Goal: Check status

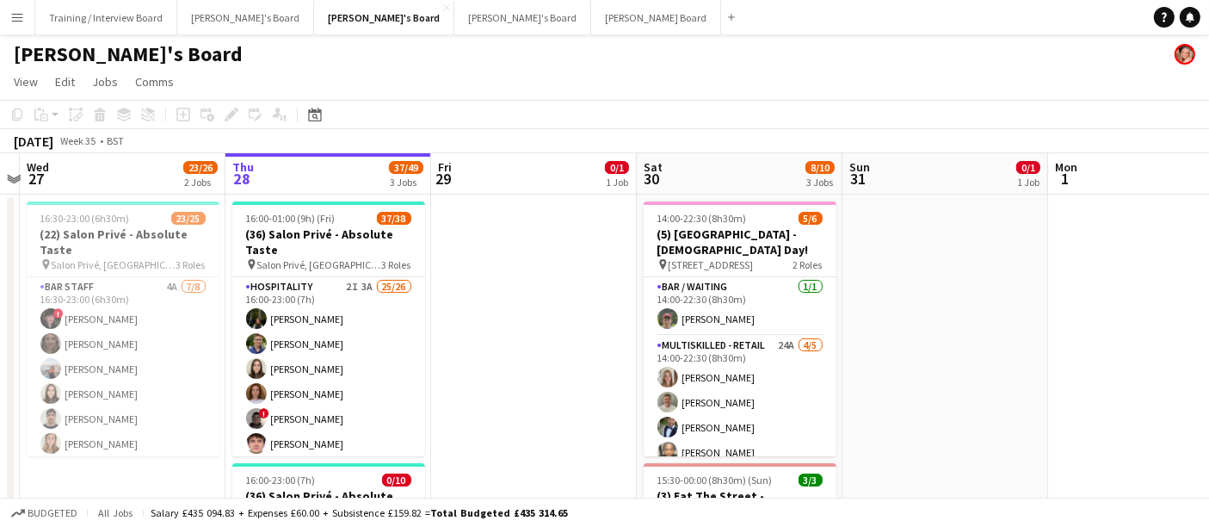
click at [14, 22] on app-icon "Menu" at bounding box center [17, 17] width 14 height 14
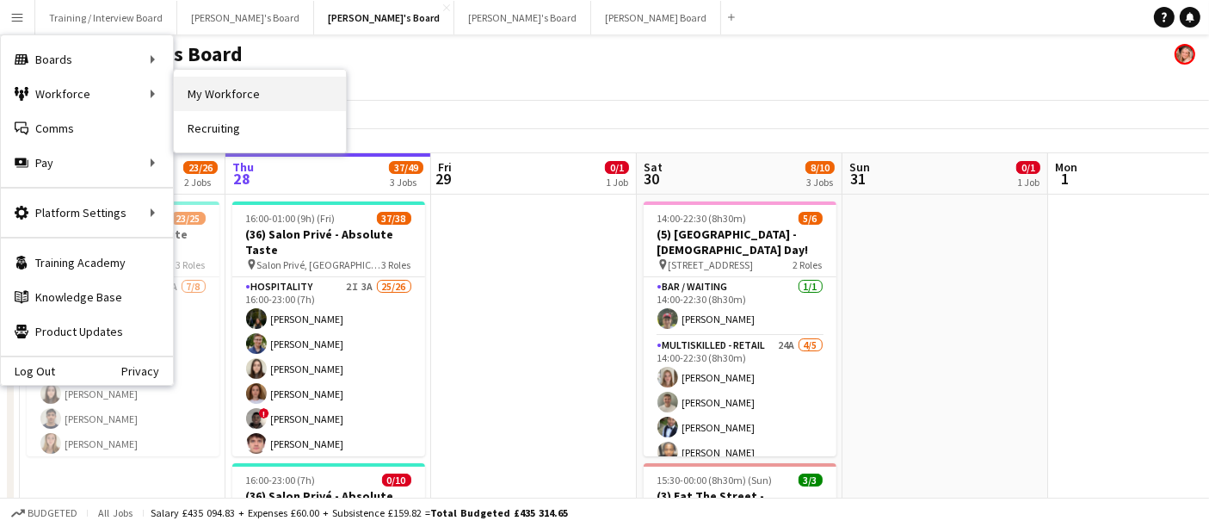
click at [213, 87] on link "My Workforce" at bounding box center [260, 94] width 172 height 34
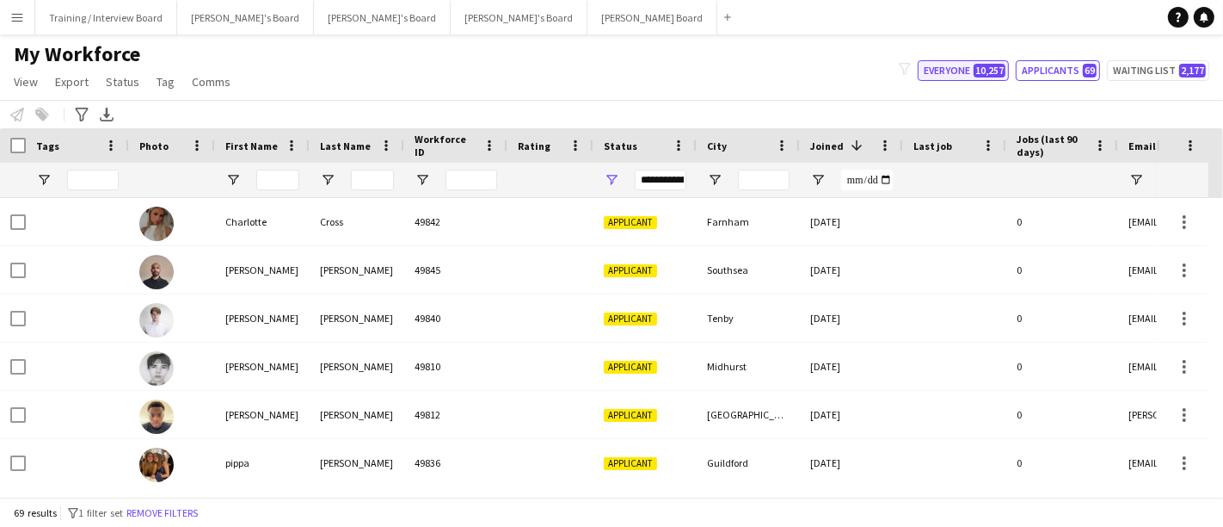
click at [990, 75] on span "10,257" at bounding box center [990, 71] width 32 height 14
type input "**********"
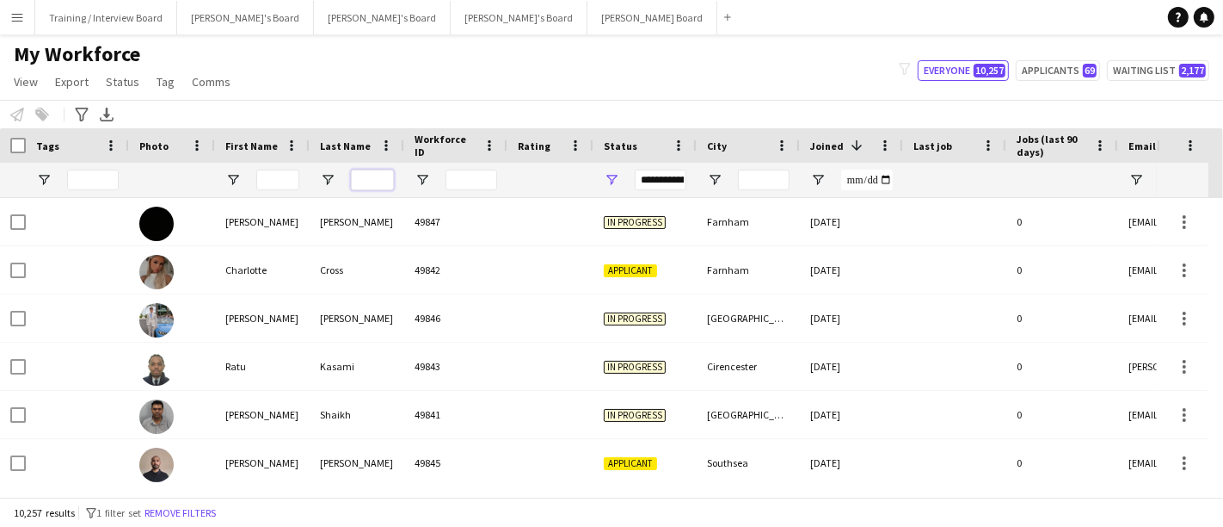
click at [380, 183] on input "Last Name Filter Input" at bounding box center [372, 179] width 43 height 21
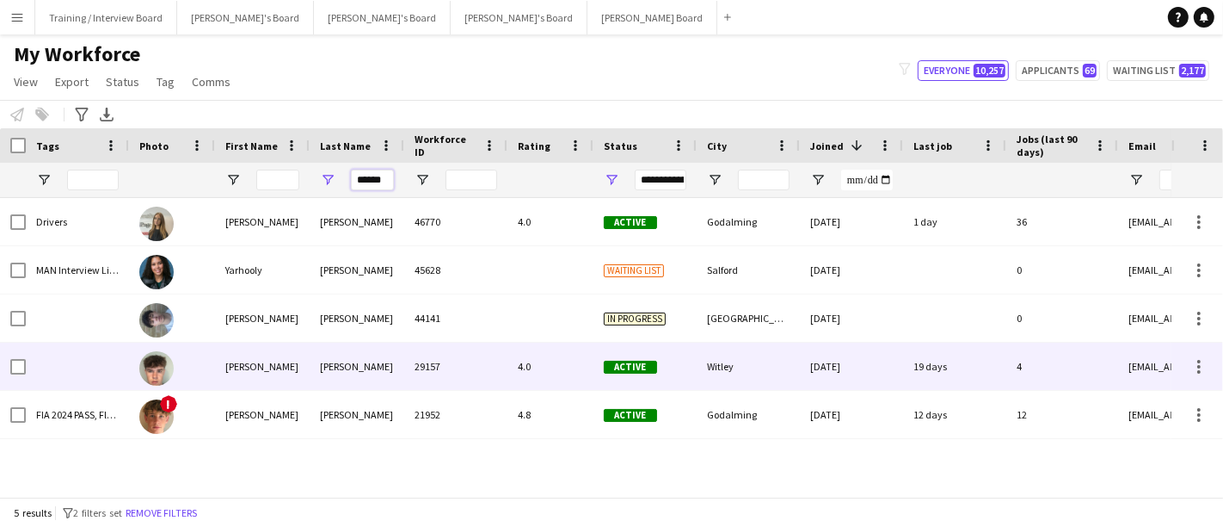
type input "******"
click at [513, 375] on div "4.0" at bounding box center [551, 365] width 86 height 47
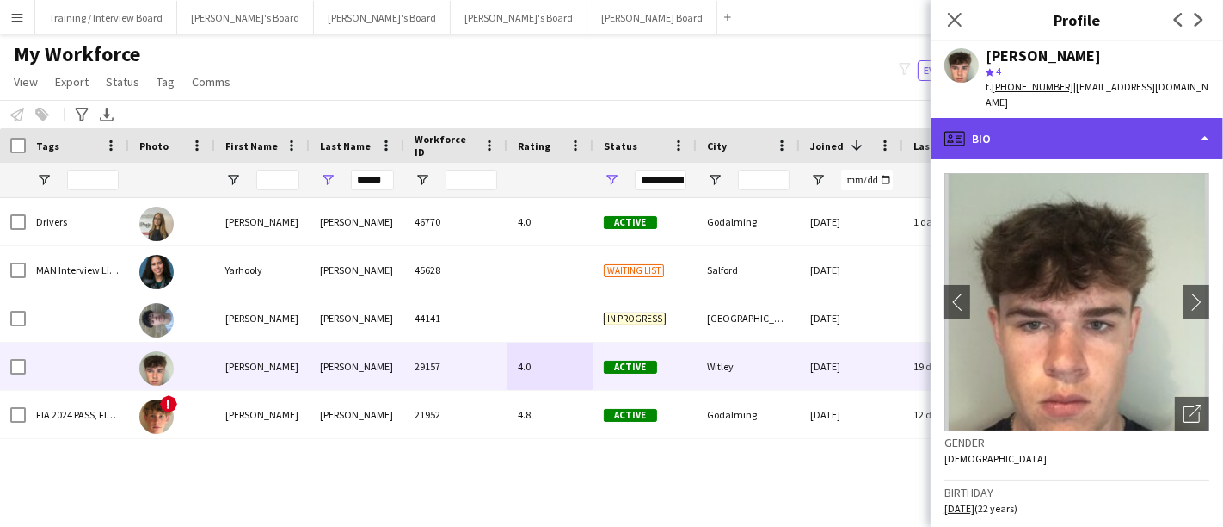
click at [1047, 141] on div "profile Bio" at bounding box center [1077, 138] width 293 height 41
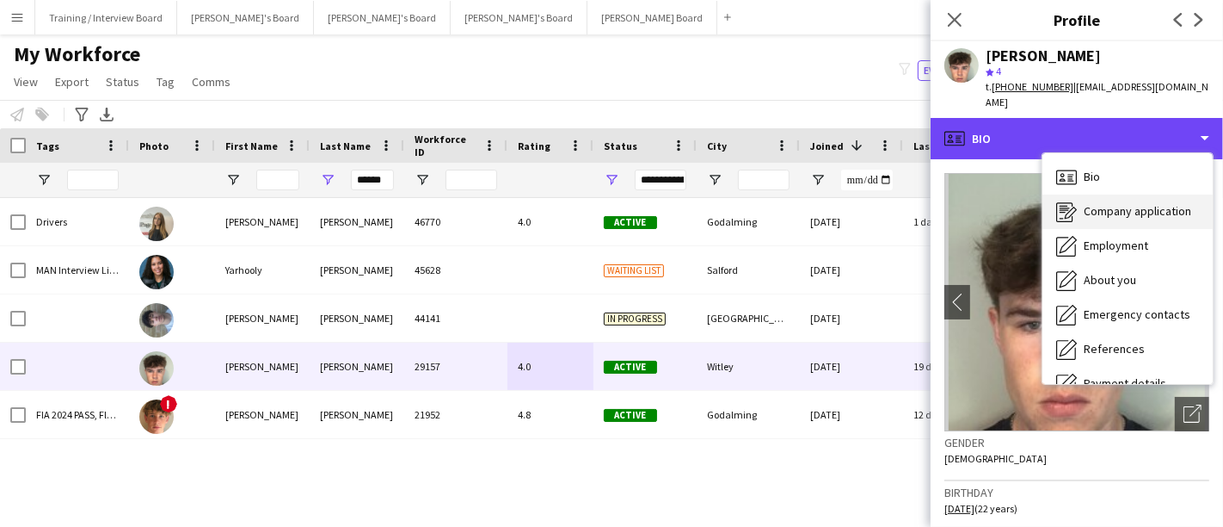
scroll to position [230, 0]
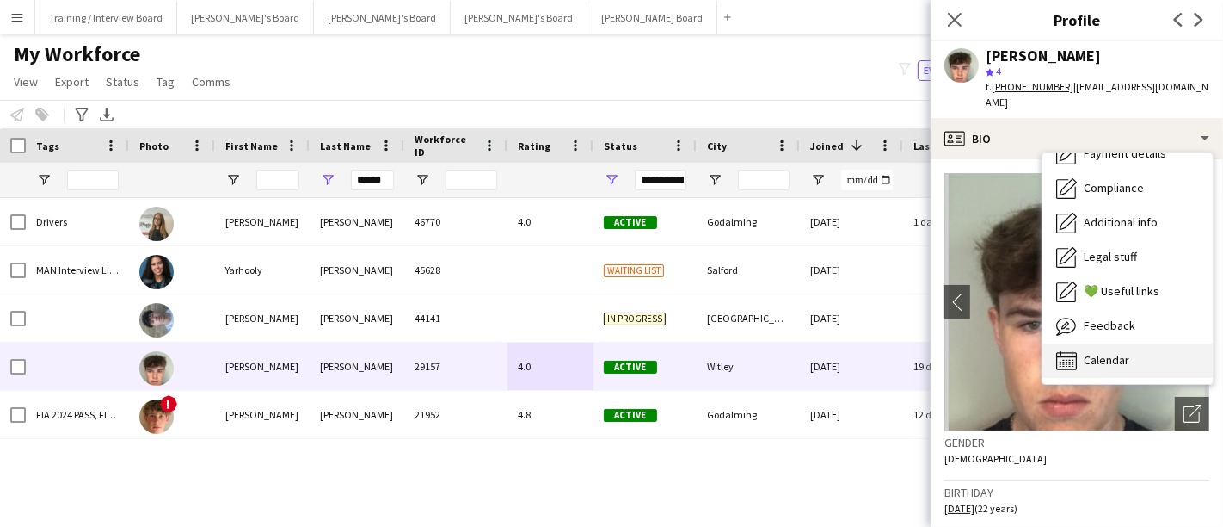
click at [1123, 343] on div "Calendar Calendar" at bounding box center [1128, 360] width 170 height 34
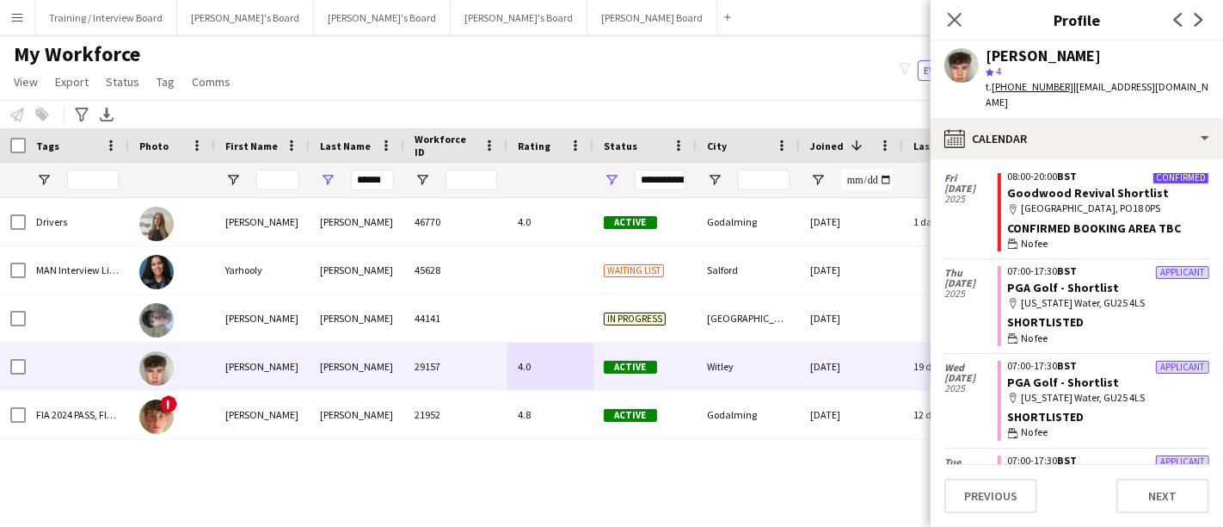
scroll to position [0, 0]
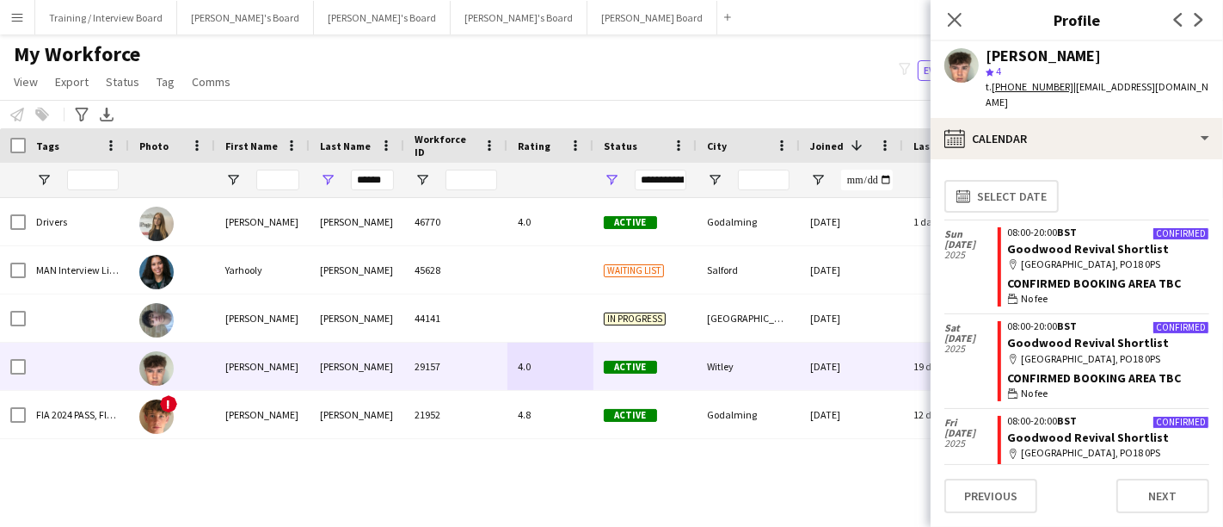
click at [774, 133] on div "City" at bounding box center [748, 145] width 83 height 34
click at [954, 18] on icon at bounding box center [954, 19] width 16 height 16
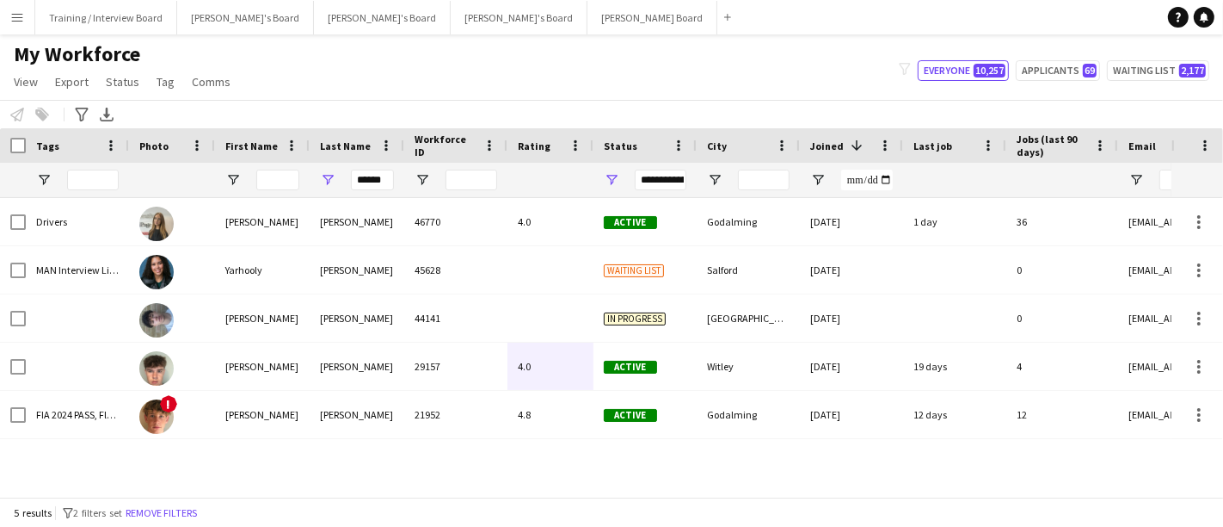
click at [954, 18] on app-navbar "Menu Boards Boards Boards All jobs Status Workforce Workforce My Workforce Recr…" at bounding box center [611, 17] width 1223 height 34
drag, startPoint x: 933, startPoint y: 17, endPoint x: 941, endPoint y: 26, distance: 11.6
click at [941, 26] on app-navbar "Menu Boards Boards Boards All jobs Status Workforce Workforce My Workforce Recr…" at bounding box center [611, 17] width 1223 height 34
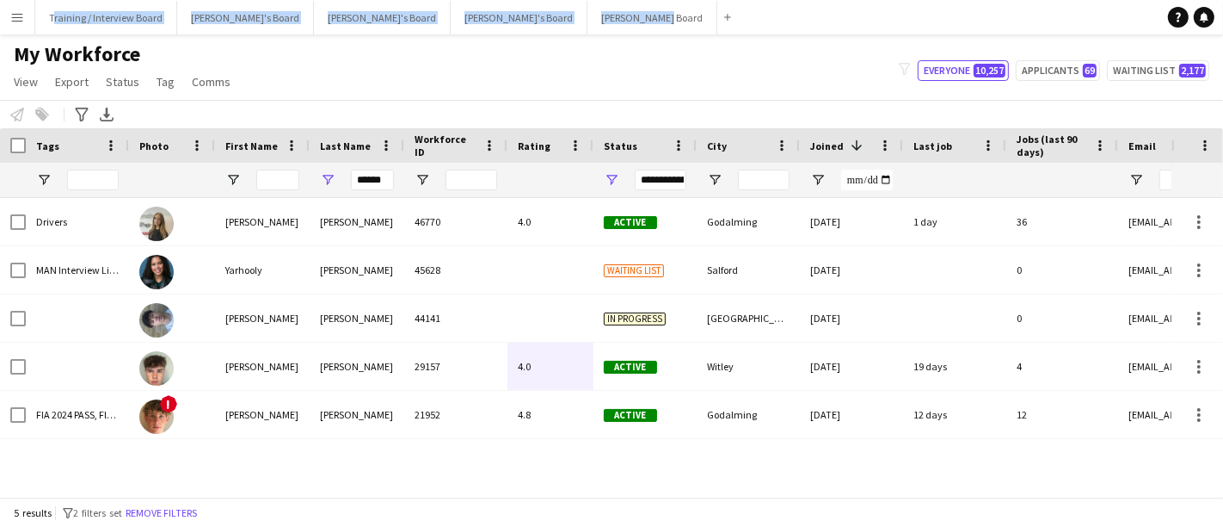
drag, startPoint x: 944, startPoint y: 28, endPoint x: 15, endPoint y: 16, distance: 929.3
click at [15, 16] on app-navbar "Menu Boards Boards Boards All jobs Status Workforce Workforce My Workforce Recr…" at bounding box center [611, 17] width 1223 height 34
click at [15, 16] on app-icon "Menu" at bounding box center [17, 17] width 14 height 14
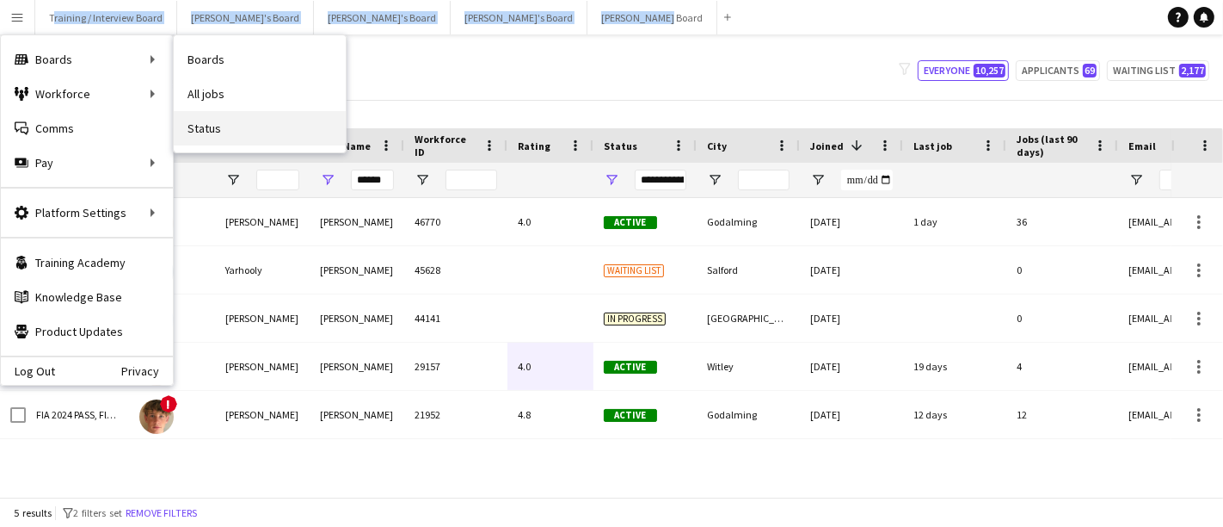
click at [235, 111] on link "Status" at bounding box center [260, 128] width 172 height 34
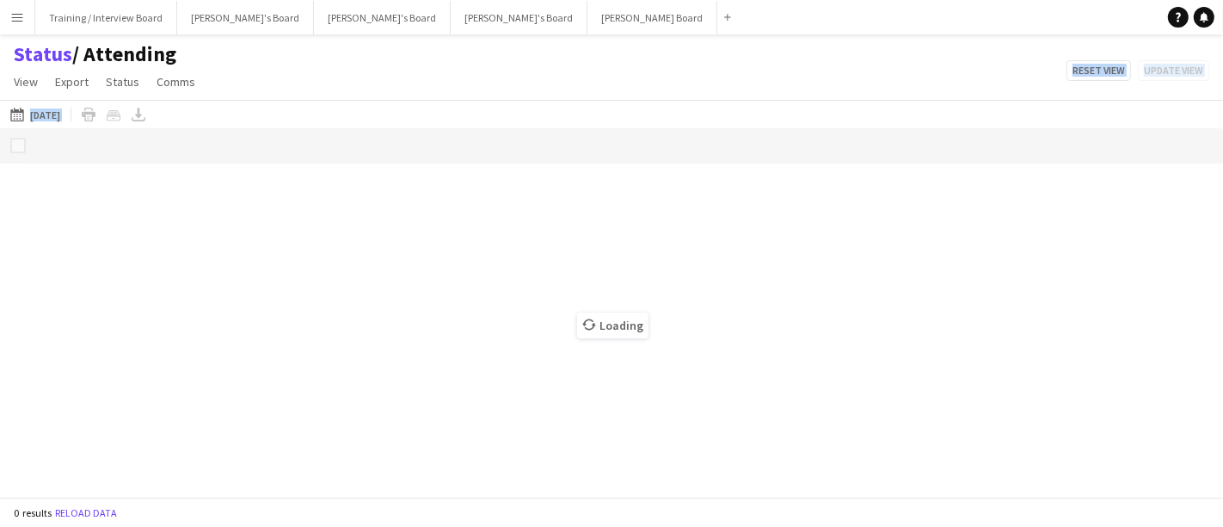
click at [294, 96] on div "Status / Attending View Views Default view Airshow Accreditation Airshow Check …" at bounding box center [611, 70] width 1223 height 59
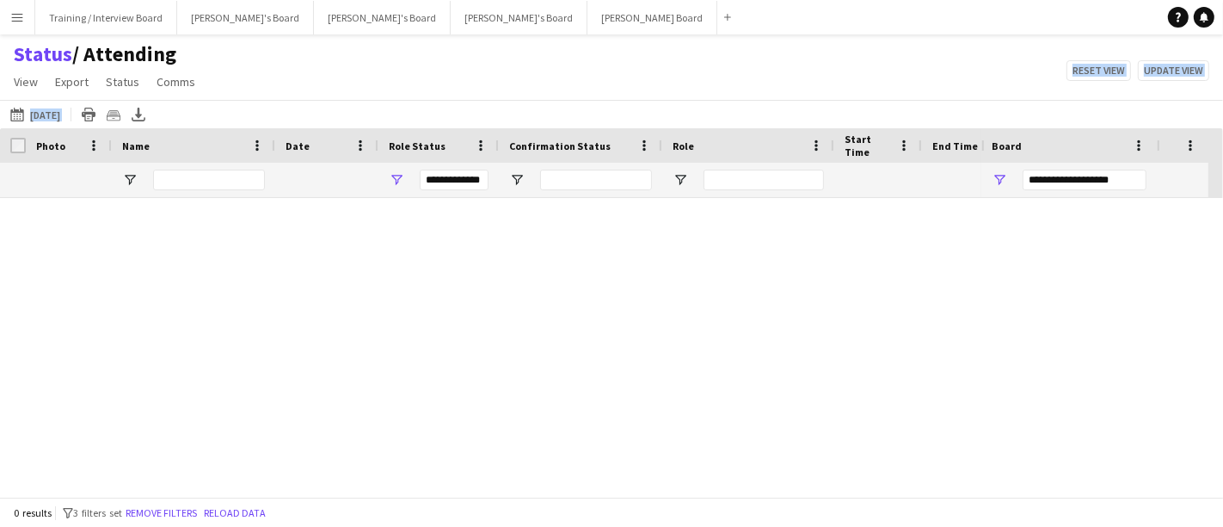
type input "***"
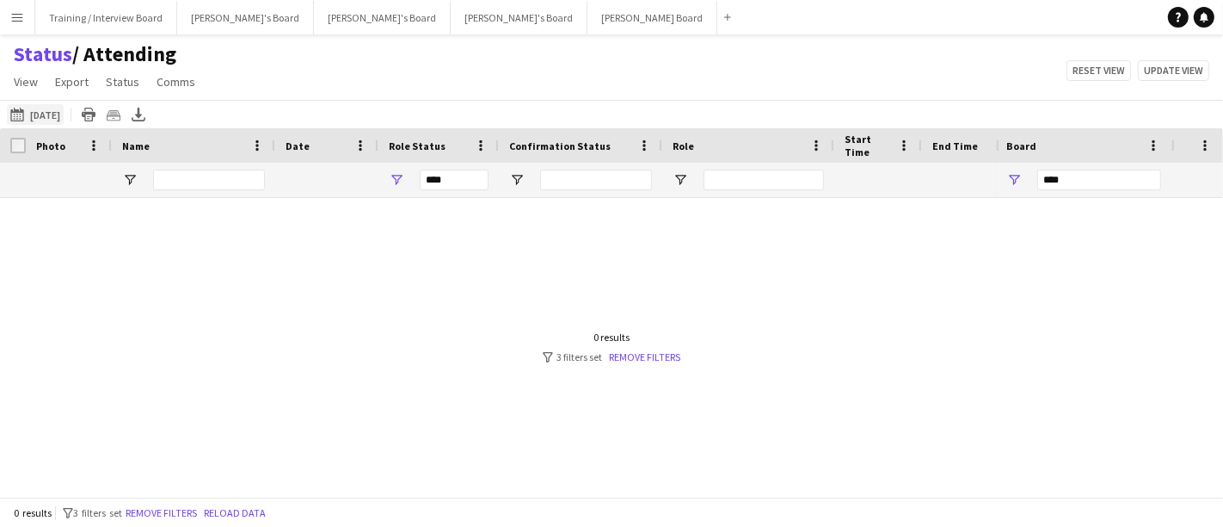
click at [51, 117] on button "[DATE] to [DATE] [DATE]" at bounding box center [35, 114] width 57 height 21
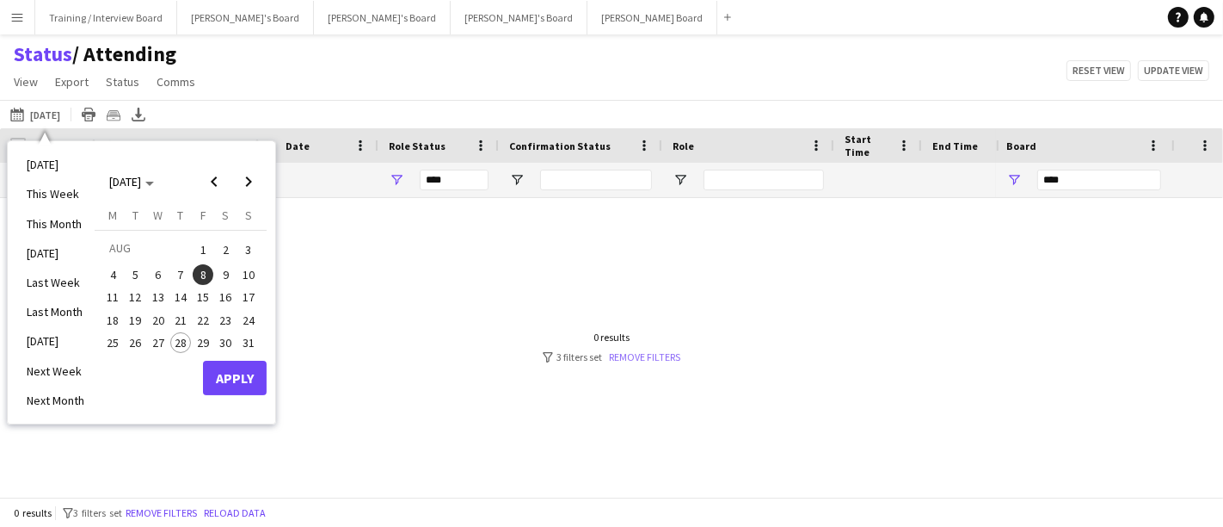
click at [648, 360] on link "Remove filters" at bounding box center [644, 356] width 71 height 13
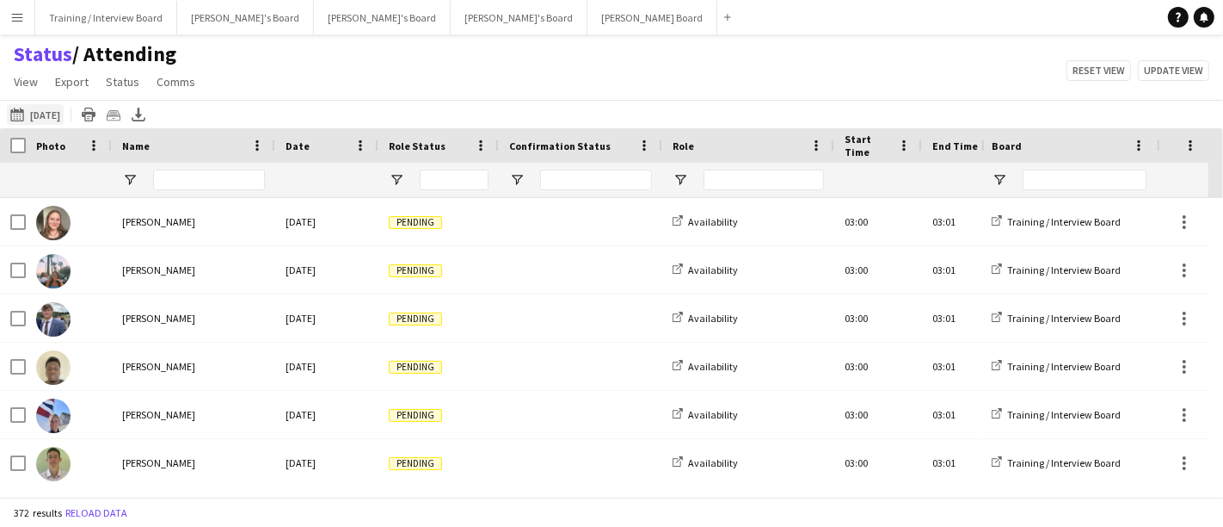
click at [53, 120] on button "[DATE] to [DATE] [DATE]" at bounding box center [35, 114] width 57 height 21
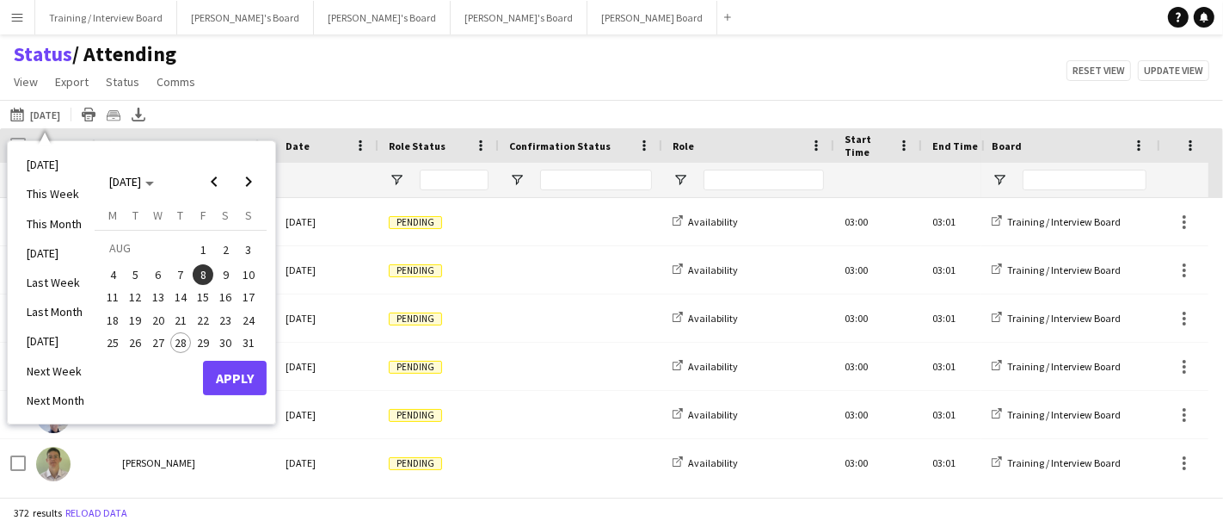
click at [186, 348] on span "28" at bounding box center [180, 342] width 21 height 21
click at [225, 382] on button "Apply" at bounding box center [235, 377] width 64 height 34
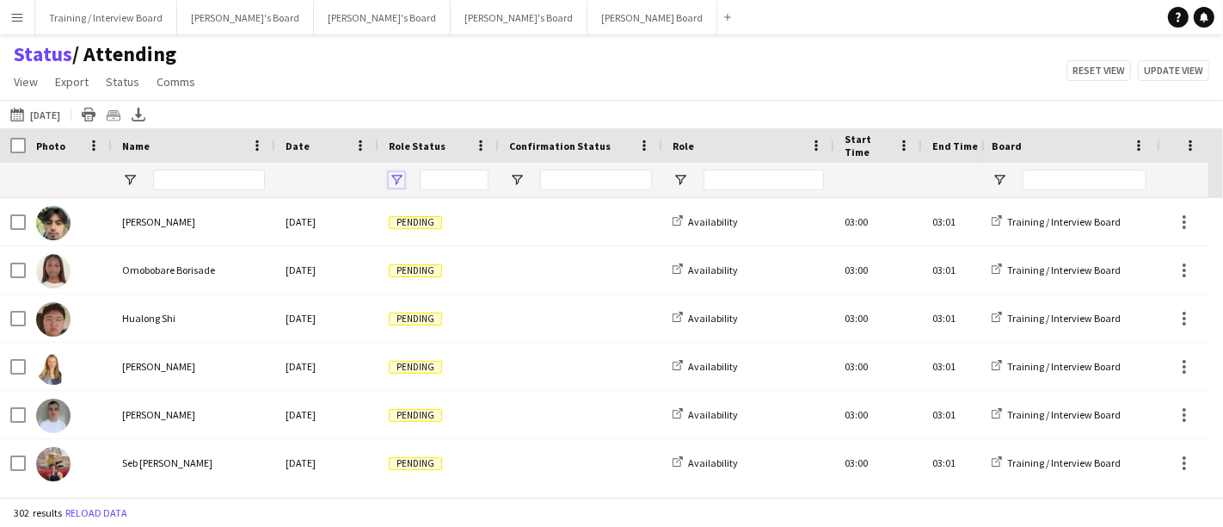
click at [403, 178] on span "Open Filter Menu" at bounding box center [396, 179] width 15 height 15
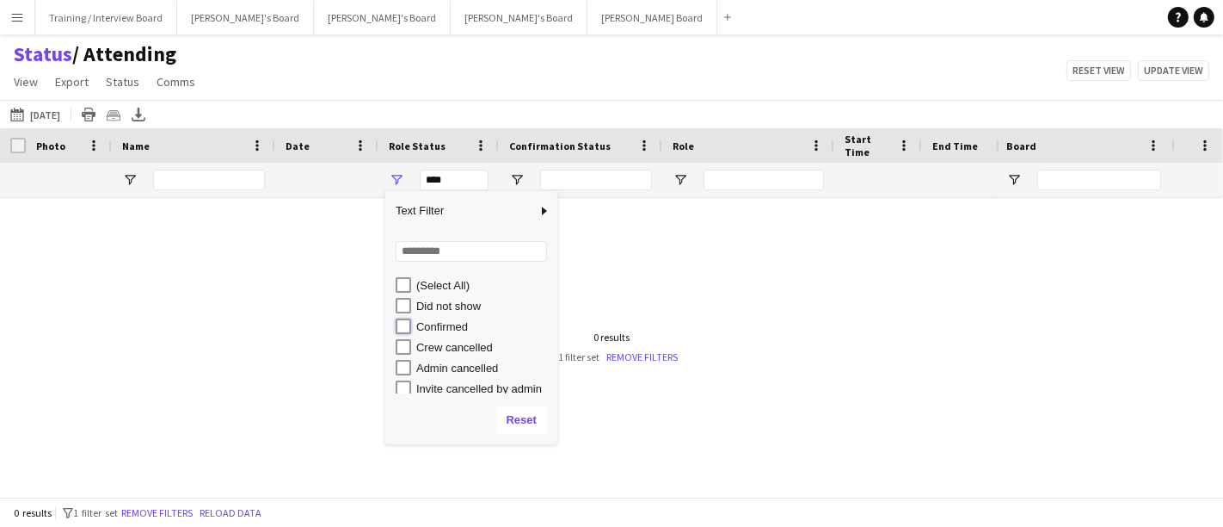
type input "**********"
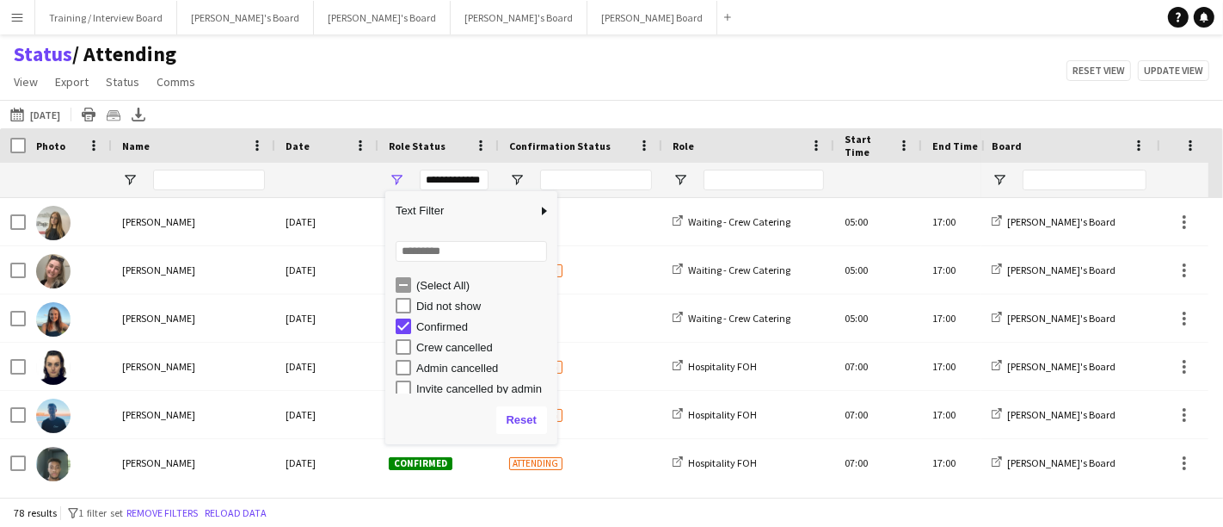
scroll to position [108, 0]
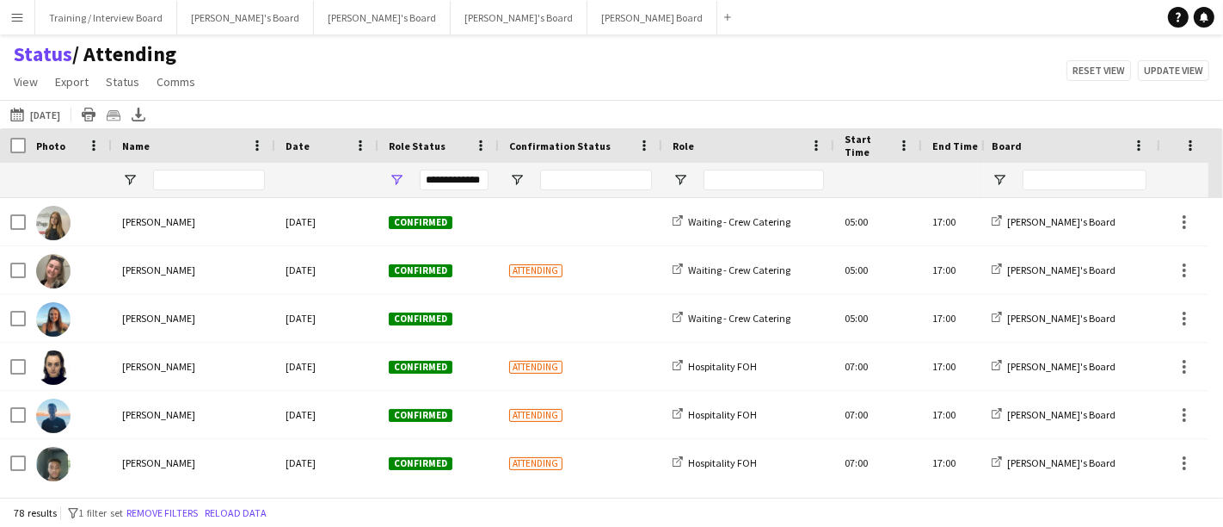
click at [574, 102] on div "[DATE] to [DATE] [DATE] [DATE] This Week This Month [DATE] Last Week Last Month…" at bounding box center [611, 114] width 1223 height 28
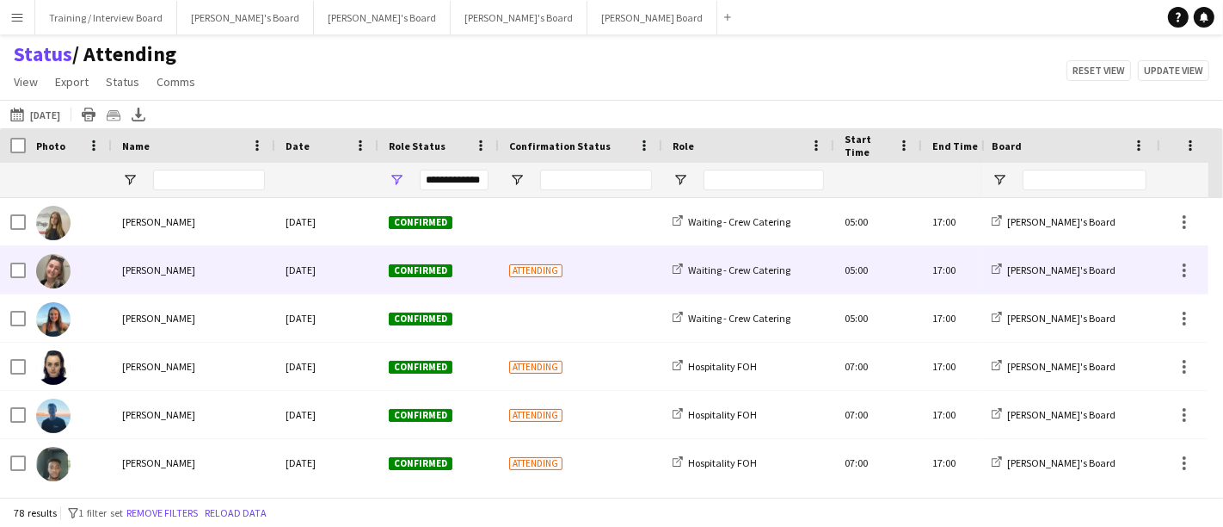
click at [545, 268] on div "Attending" at bounding box center [580, 269] width 163 height 47
